Goal: Task Accomplishment & Management: Manage account settings

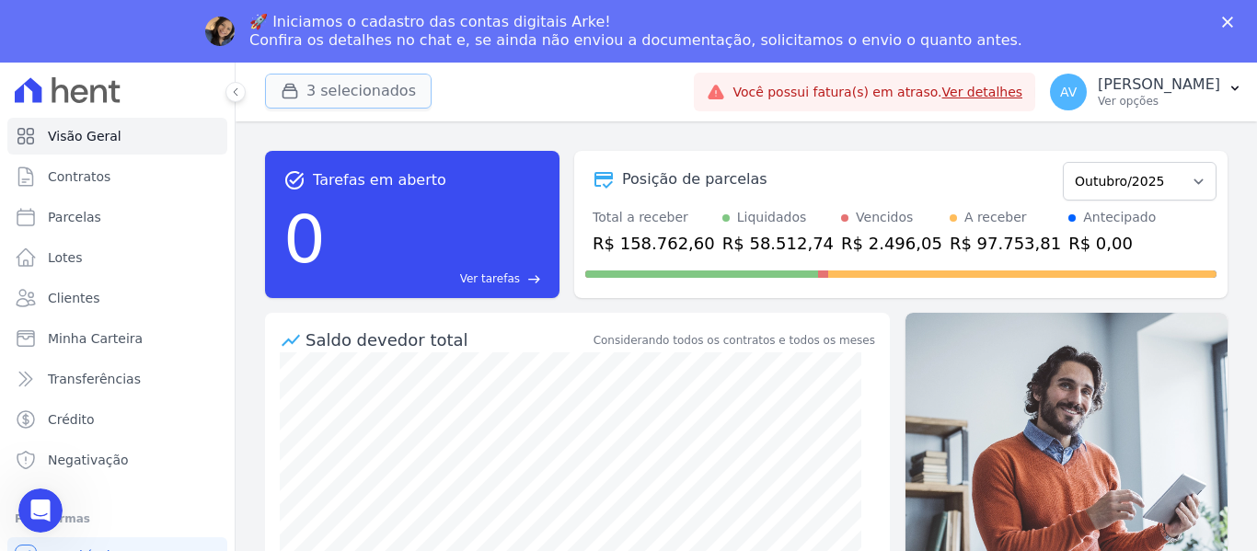
click at [326, 90] on button "3 selecionados" at bounding box center [348, 91] width 167 height 35
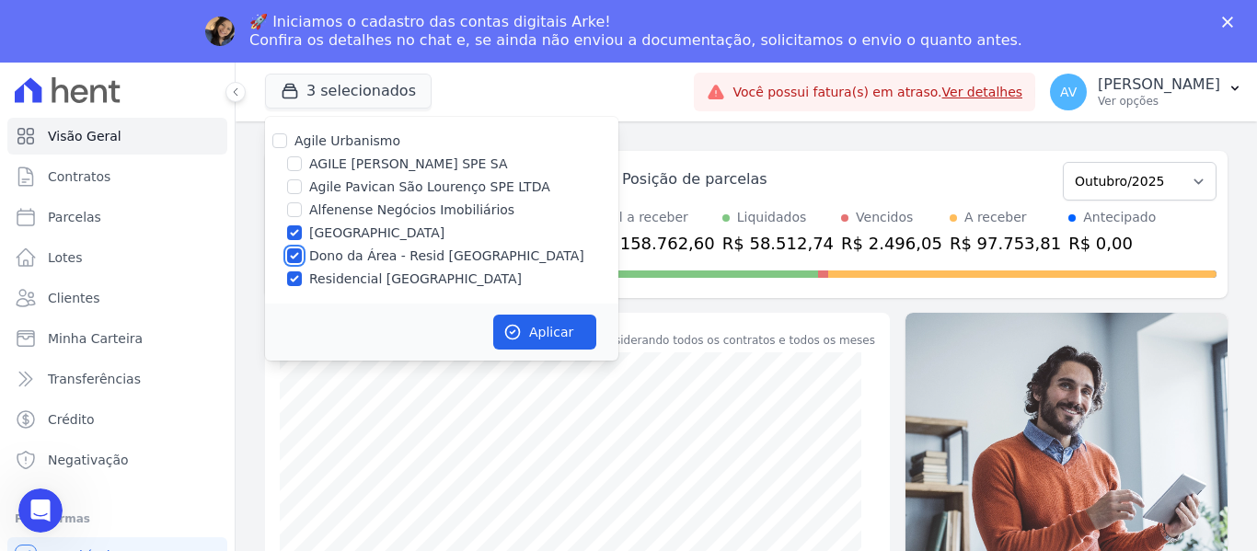
click at [289, 257] on input "Dono da Área - Resid [GEOGRAPHIC_DATA]" at bounding box center [294, 256] width 15 height 15
checkbox input "false"
click at [294, 226] on input "[GEOGRAPHIC_DATA]" at bounding box center [294, 233] width 15 height 15
checkbox input "false"
click at [294, 273] on input "Residencial [GEOGRAPHIC_DATA]" at bounding box center [294, 279] width 15 height 15
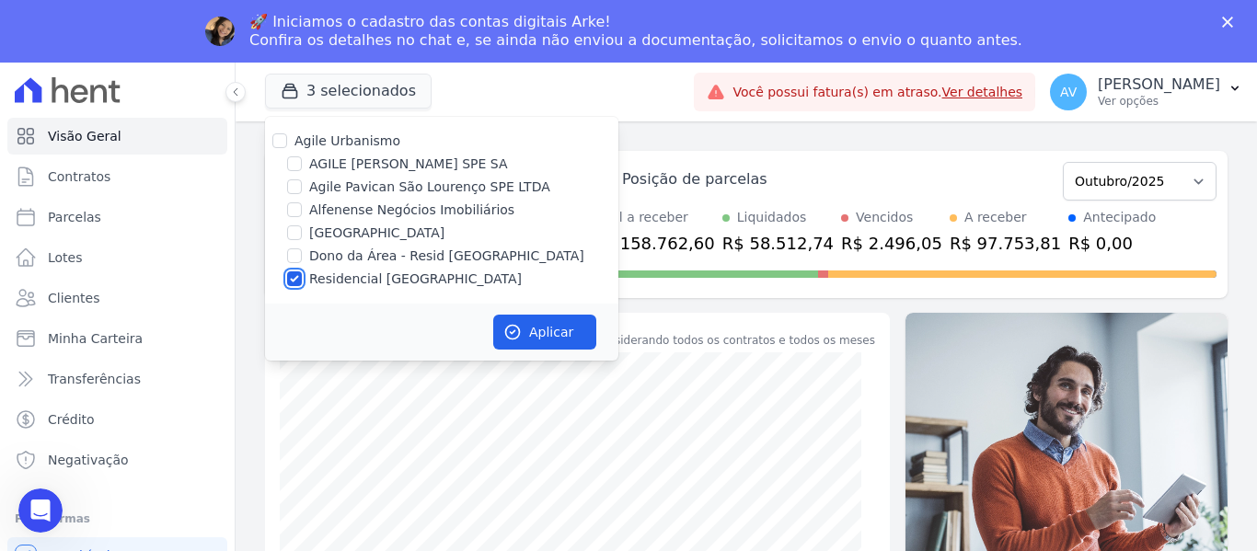
checkbox input "false"
click at [294, 187] on input "Agile Pavican São Lourenço SPE LTDA" at bounding box center [294, 186] width 15 height 15
checkbox input "true"
click at [553, 335] on button "Aplicar" at bounding box center [544, 332] width 103 height 35
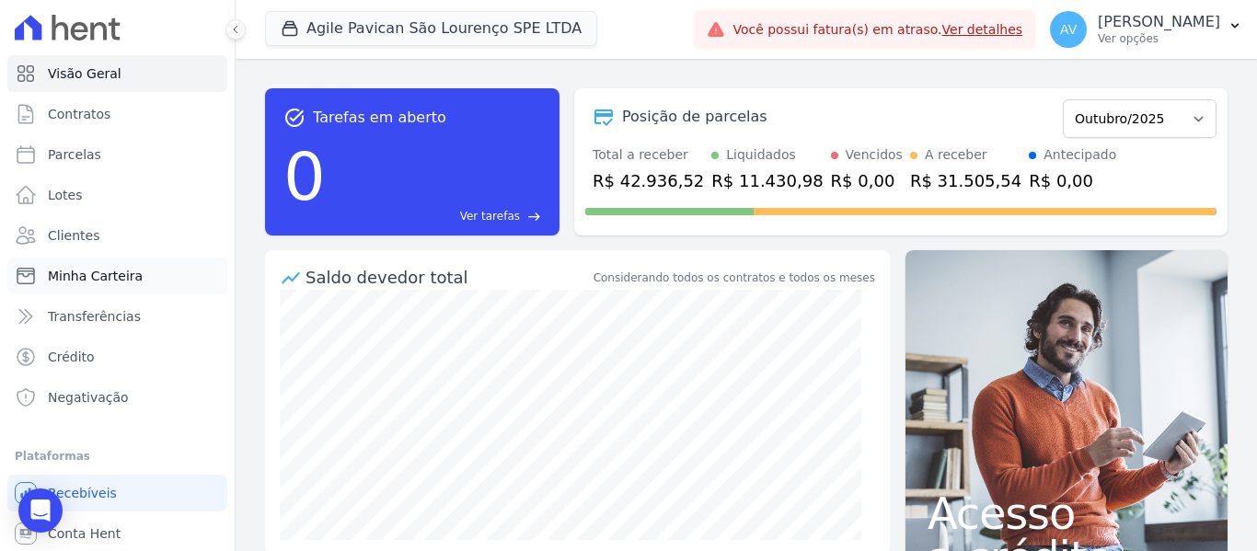
click at [99, 271] on span "Minha Carteira" at bounding box center [95, 276] width 95 height 18
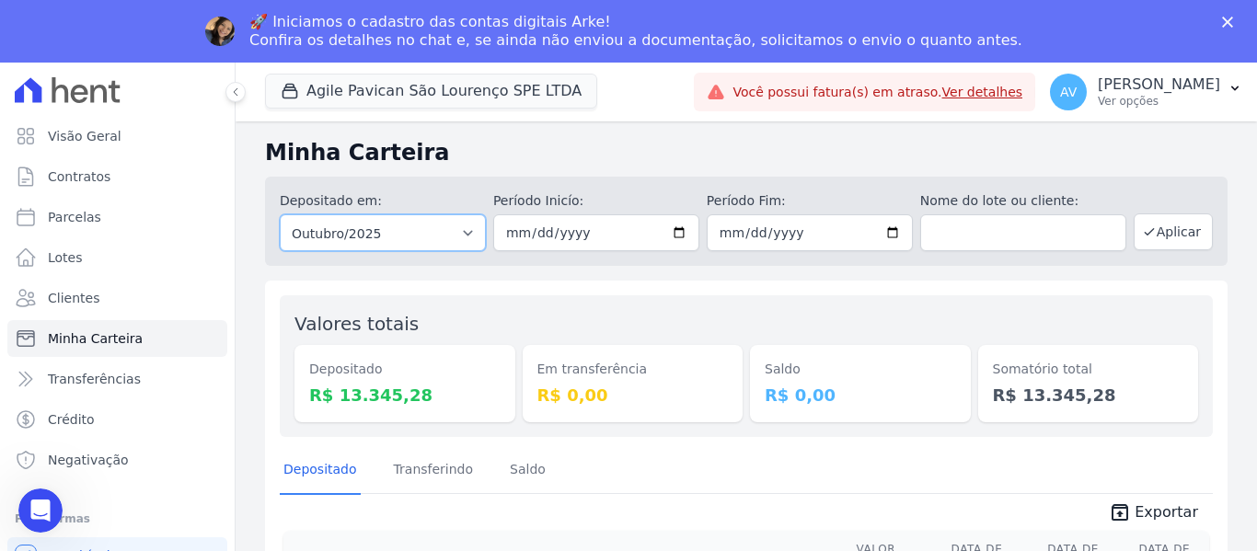
click at [383, 235] on select "Todos os meses Janeiro/2022 Fevereiro/2022 Março/2022 Abril/2022 Maio/2022 Junh…" at bounding box center [383, 232] width 206 height 37
select select "09/2025"
click at [280, 214] on select "Todos os meses Janeiro/2022 Fevereiro/2022 Março/2022 Abril/2022 Maio/2022 Junh…" at bounding box center [383, 232] width 206 height 37
click at [1169, 234] on button "Aplicar" at bounding box center [1173, 232] width 79 height 37
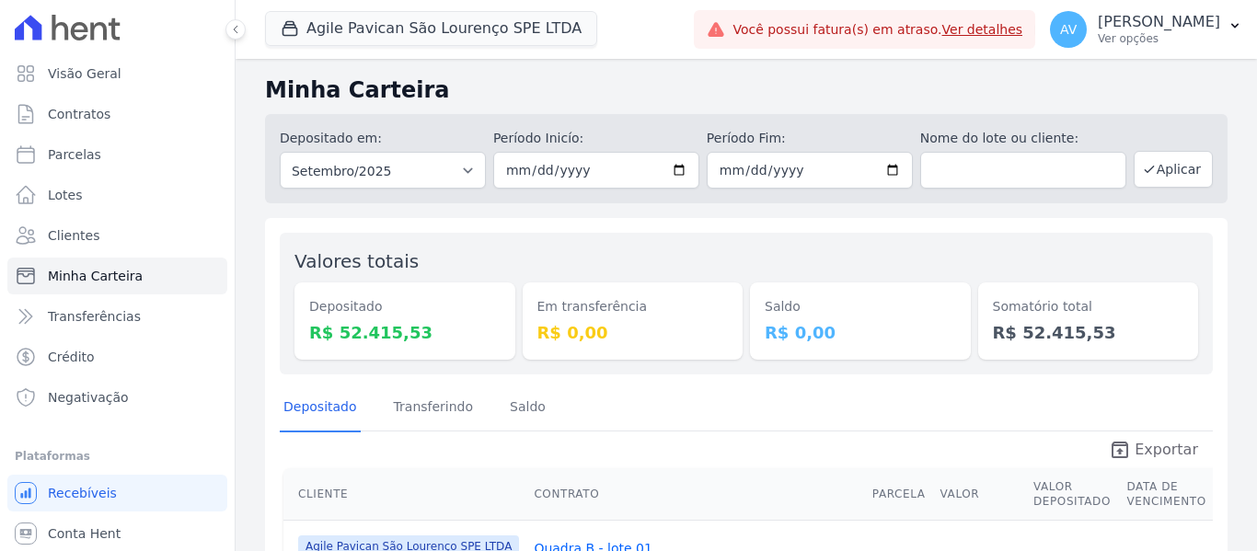
click at [1160, 456] on span "Exportar" at bounding box center [1167, 450] width 64 height 22
